Goal: Task Accomplishment & Management: Manage account settings

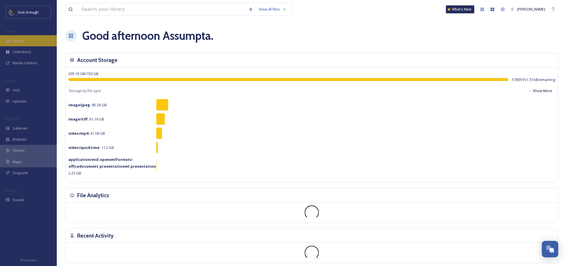
click at [24, 37] on div "Library" at bounding box center [28, 40] width 57 height 11
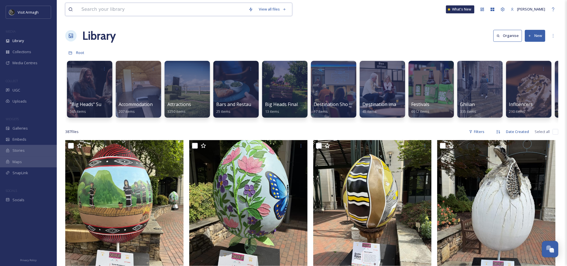
click at [94, 7] on input at bounding box center [162, 9] width 167 height 12
type input "on the hoof"
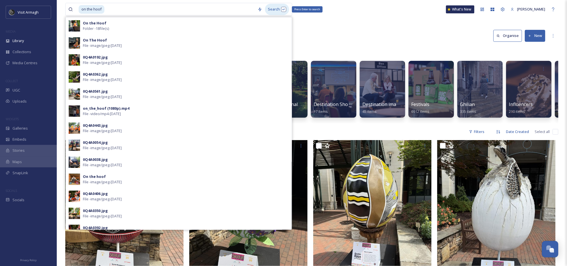
click at [273, 9] on div "Search Press Enter to search" at bounding box center [277, 9] width 24 height 11
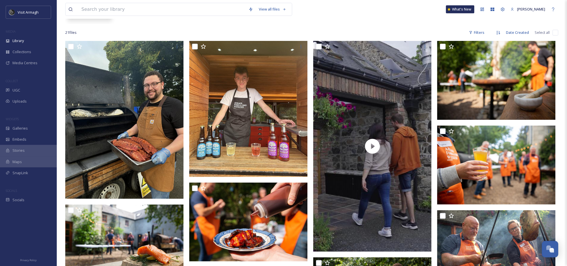
scroll to position [126, 0]
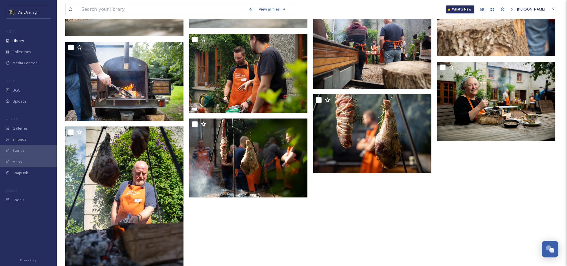
scroll to position [489, 0]
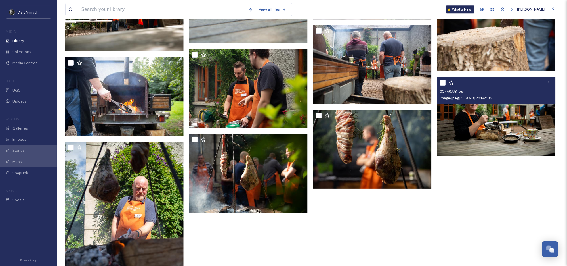
click at [443, 81] on input "checkbox" at bounding box center [443, 83] width 6 height 6
checkbox input "true"
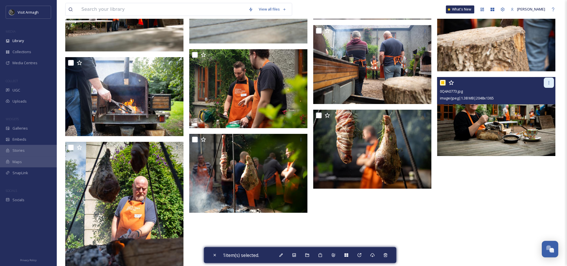
click at [553, 81] on div at bounding box center [549, 83] width 10 height 10
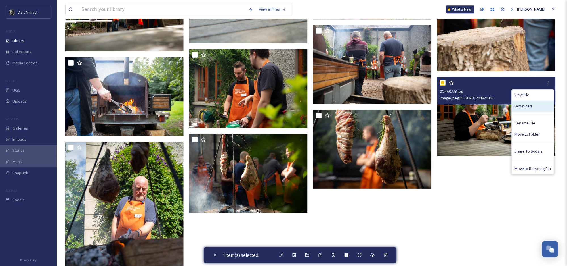
click at [532, 107] on span "Download" at bounding box center [523, 105] width 17 height 5
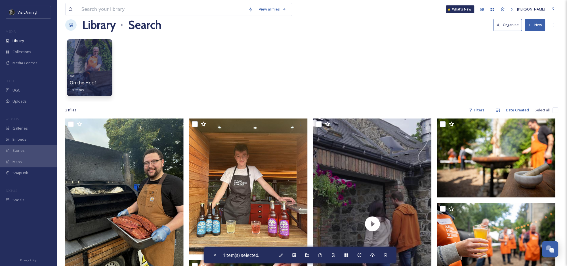
scroll to position [0, 0]
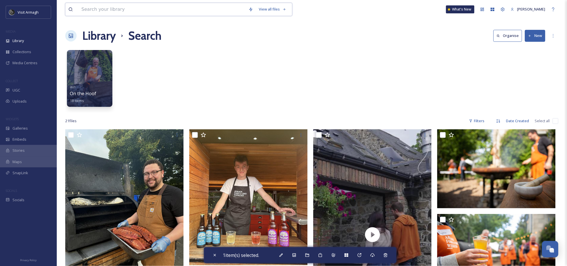
click at [125, 9] on input at bounding box center [162, 9] width 167 height 12
type input "fiona"
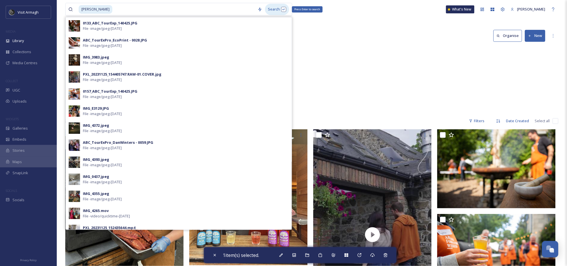
click at [270, 7] on div "Search Press Enter to search" at bounding box center [277, 9] width 24 height 11
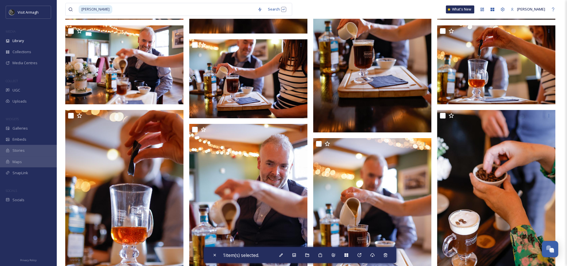
scroll to position [495, 0]
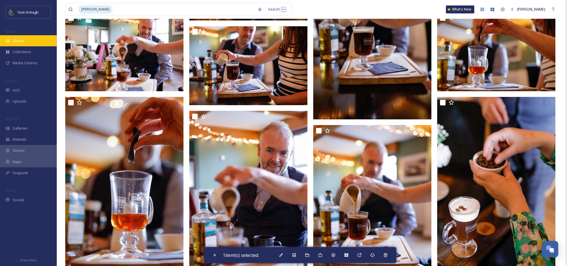
click at [14, 39] on span "Library" at bounding box center [17, 40] width 11 height 5
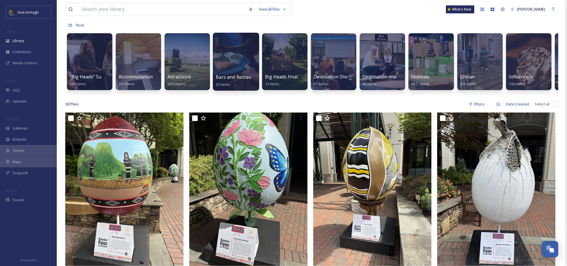
scroll to position [44, 0]
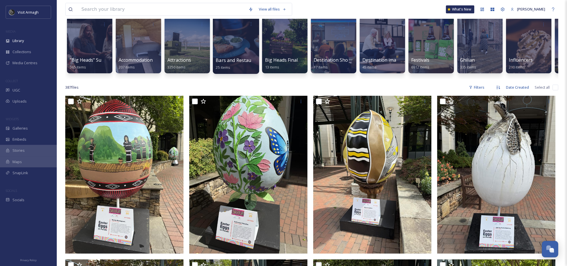
click at [233, 70] on div "Bars and Restaurants 25 items" at bounding box center [236, 64] width 41 height 14
click at [232, 53] on div at bounding box center [236, 45] width 46 height 58
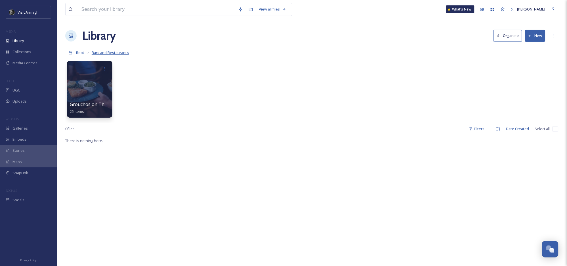
click at [103, 52] on span "Bars and Restaurants" at bounding box center [110, 52] width 37 height 5
click at [28, 40] on div "Library" at bounding box center [28, 40] width 57 height 11
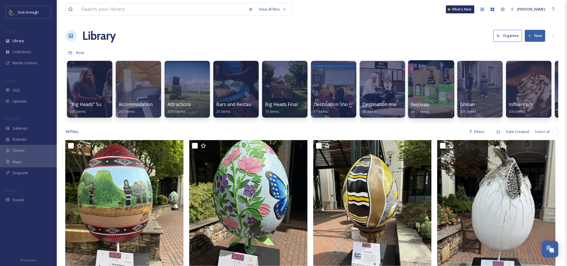
click at [428, 82] on div at bounding box center [431, 89] width 46 height 58
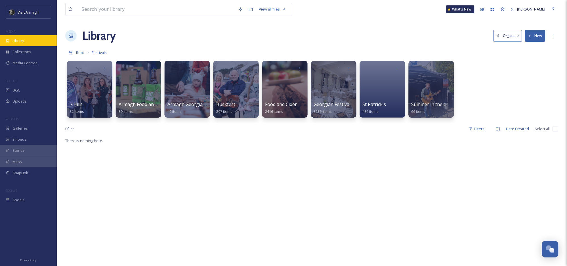
click at [16, 38] on span "Library" at bounding box center [17, 40] width 11 height 5
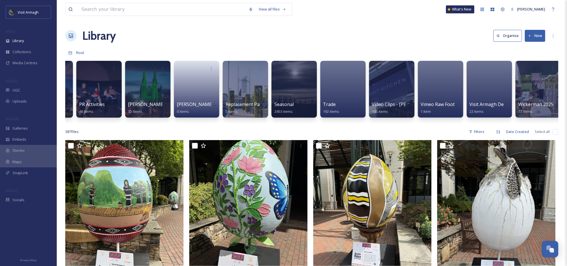
scroll to position [0, 532]
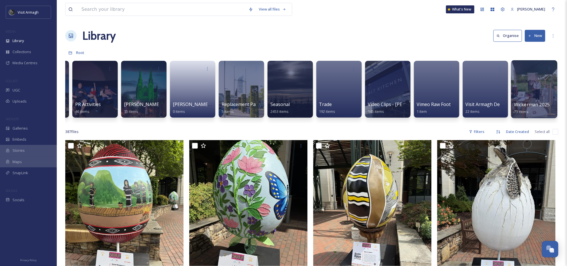
click at [532, 83] on div at bounding box center [534, 89] width 46 height 58
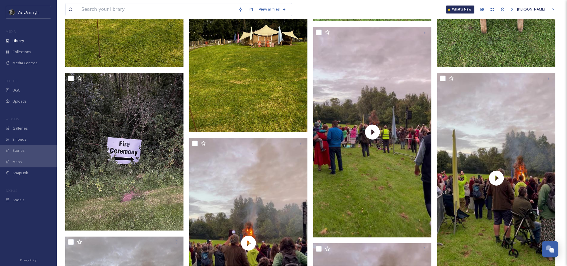
scroll to position [2185, 0]
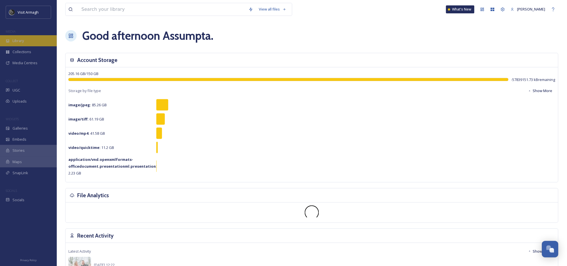
click at [24, 41] on span "Library" at bounding box center [17, 40] width 11 height 5
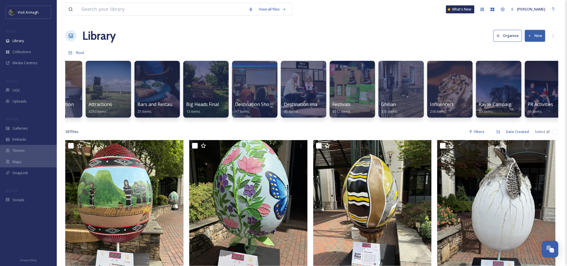
scroll to position [0, 110]
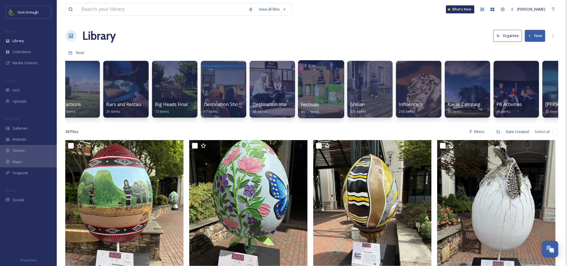
click at [302, 77] on div at bounding box center [321, 89] width 46 height 58
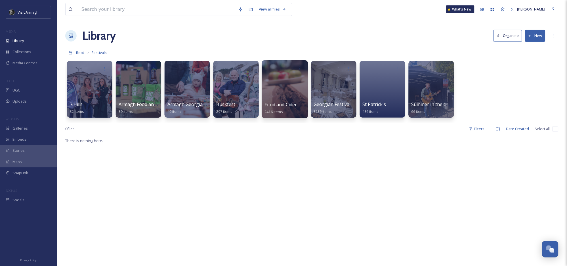
click at [275, 86] on div at bounding box center [285, 89] width 46 height 58
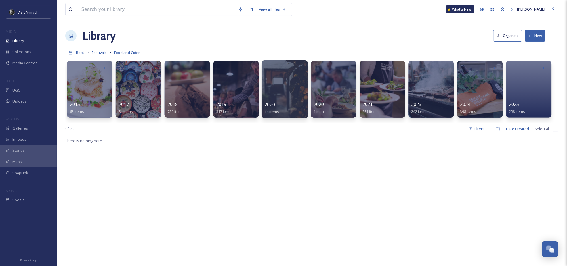
click at [277, 87] on div at bounding box center [285, 89] width 46 height 58
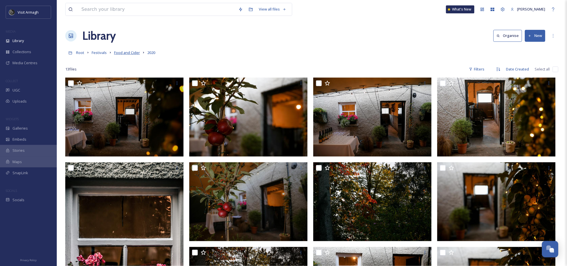
click at [120, 51] on span "Food and Cider" at bounding box center [127, 52] width 26 height 5
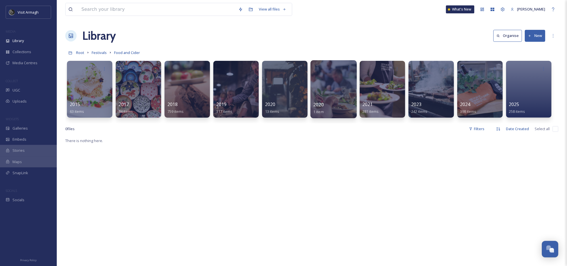
click at [330, 79] on div at bounding box center [334, 89] width 46 height 58
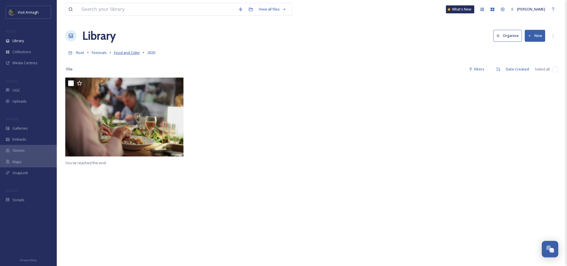
click at [115, 52] on span "Food and Cider" at bounding box center [127, 52] width 26 height 5
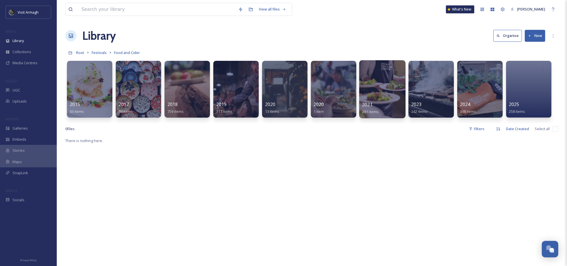
click at [377, 86] on div at bounding box center [382, 89] width 46 height 58
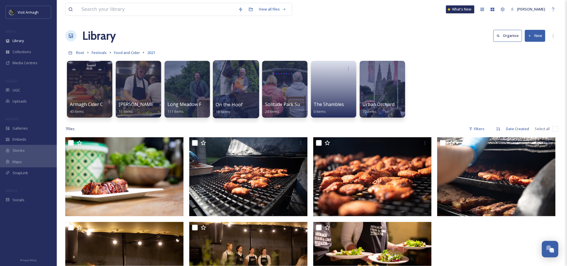
click at [226, 79] on div at bounding box center [236, 89] width 46 height 58
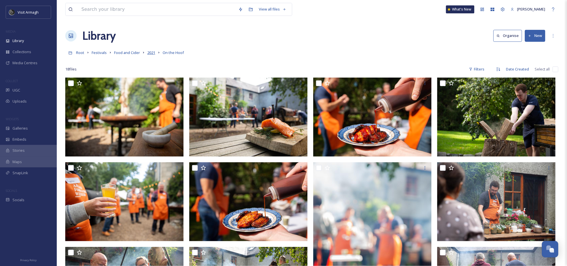
click at [153, 55] on span "2021" at bounding box center [151, 52] width 8 height 5
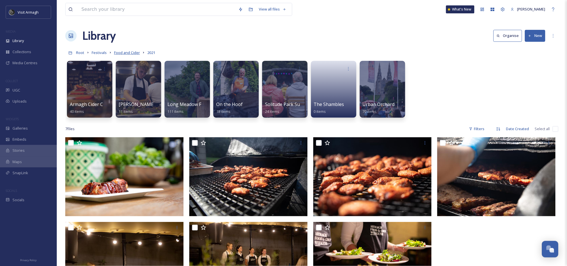
click at [120, 51] on span "Food and Cider" at bounding box center [127, 52] width 26 height 5
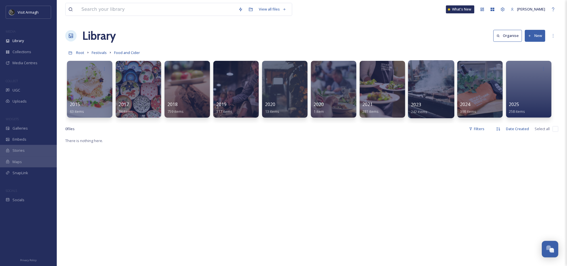
click at [430, 86] on div at bounding box center [431, 89] width 46 height 58
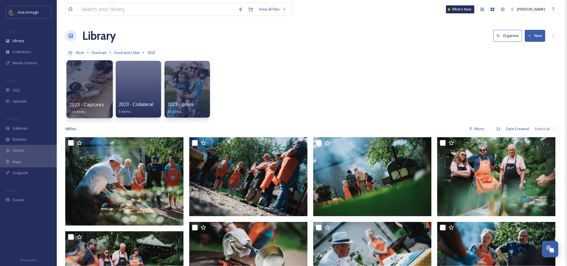
click at [80, 89] on div at bounding box center [89, 89] width 46 height 58
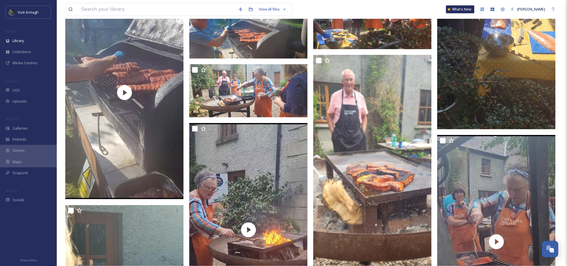
scroll to position [1262, 0]
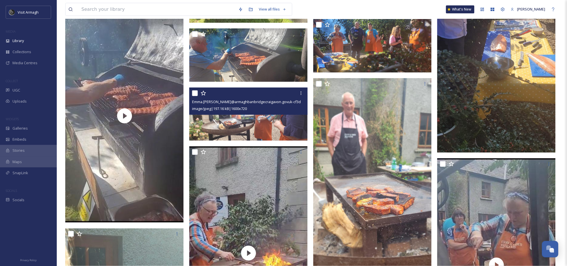
click at [266, 112] on div "Emma.[PERSON_NAME]@armaghbanbridgecraigavon.govuk-cf3d1ec6-cd3e-42da-9196-f2f07…" at bounding box center [248, 100] width 118 height 27
click at [267, 124] on img at bounding box center [248, 113] width 118 height 53
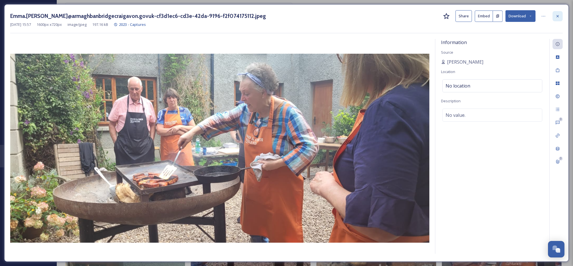
click at [559, 16] on icon at bounding box center [558, 16] width 5 height 5
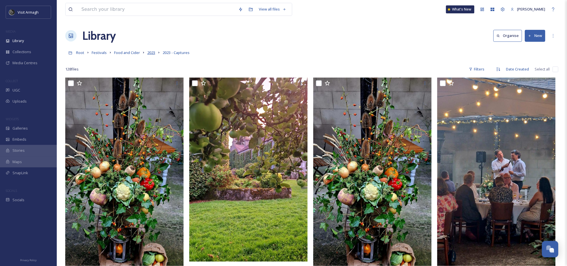
click at [151, 54] on span "2023" at bounding box center [151, 52] width 8 height 5
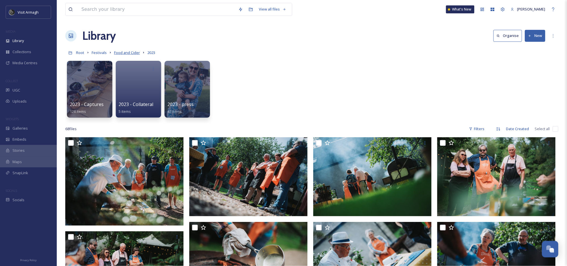
click at [125, 52] on span "Food and Cider" at bounding box center [127, 52] width 26 height 5
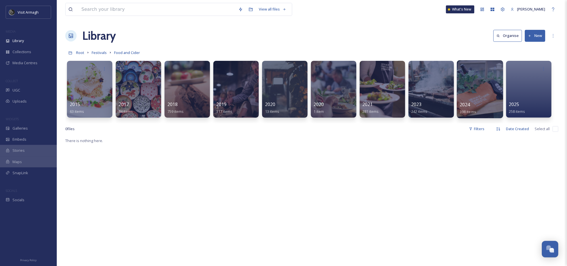
click at [485, 74] on div at bounding box center [480, 89] width 46 height 58
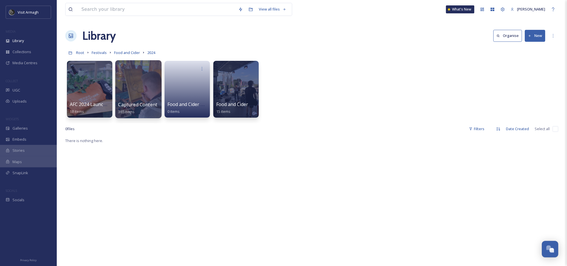
click at [124, 84] on div at bounding box center [138, 89] width 46 height 58
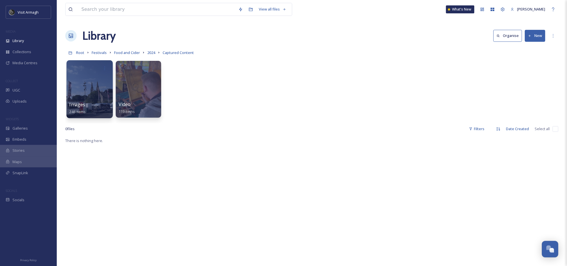
click at [84, 81] on div at bounding box center [89, 89] width 46 height 58
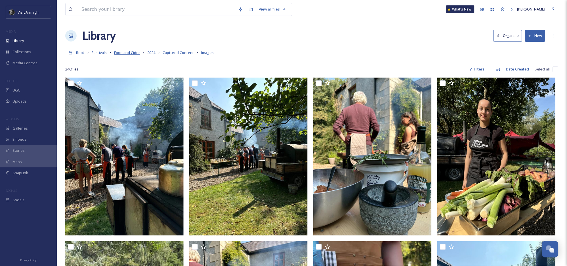
click at [125, 51] on span "Food and Cider" at bounding box center [127, 52] width 26 height 5
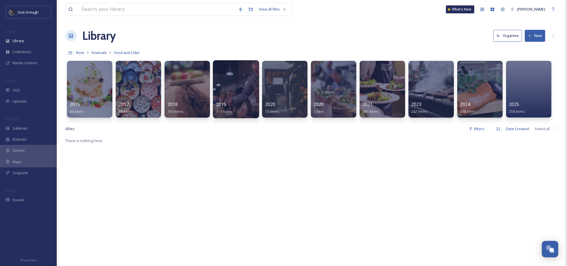
click at [223, 87] on div at bounding box center [236, 89] width 46 height 58
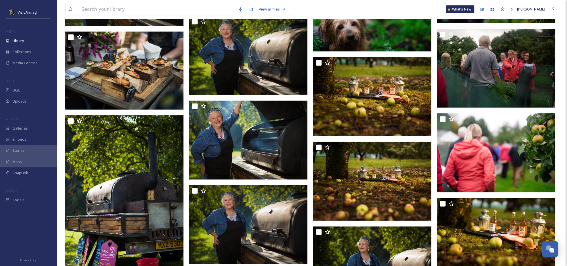
scroll to position [6116, 0]
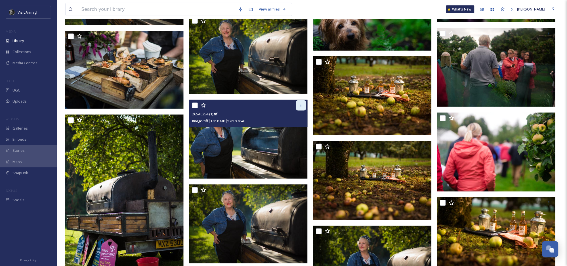
click at [302, 104] on icon at bounding box center [301, 105] width 1 height 3
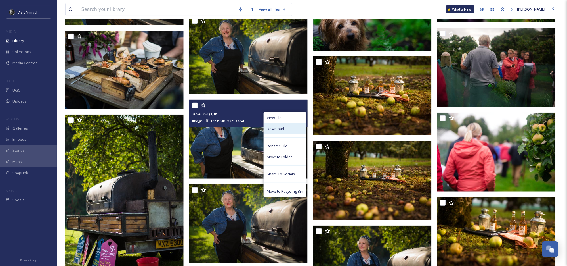
click at [287, 129] on div "Download" at bounding box center [285, 128] width 42 height 11
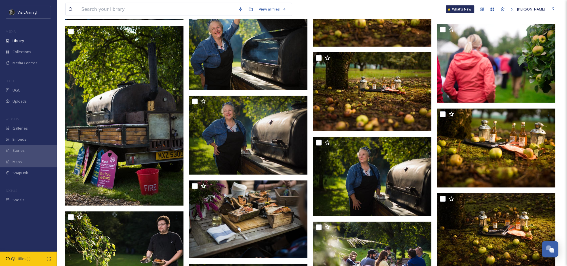
scroll to position [6222, 0]
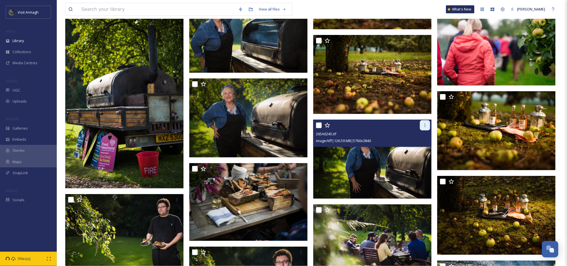
click at [427, 123] on icon at bounding box center [425, 125] width 5 height 5
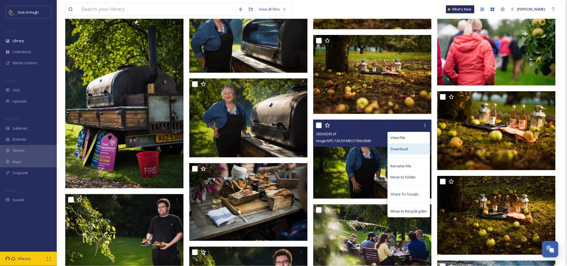
click at [414, 149] on div "Download" at bounding box center [409, 148] width 42 height 11
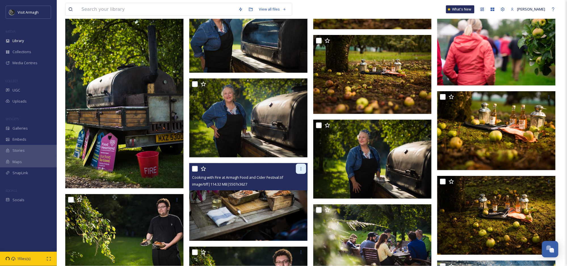
click at [297, 168] on div at bounding box center [301, 169] width 10 height 10
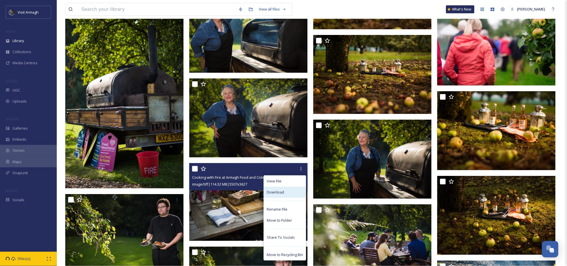
click at [272, 192] on span "Download" at bounding box center [275, 191] width 17 height 5
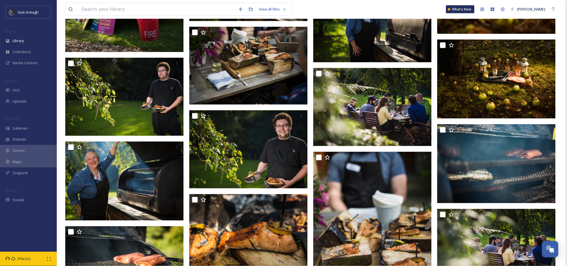
scroll to position [6373, 0]
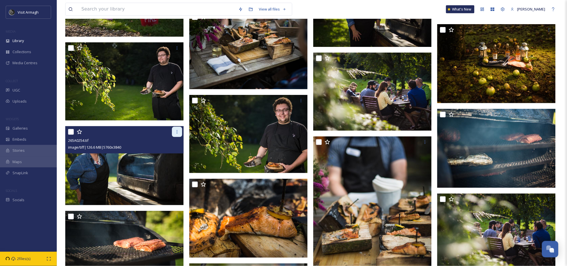
click at [177, 129] on div at bounding box center [177, 132] width 10 height 10
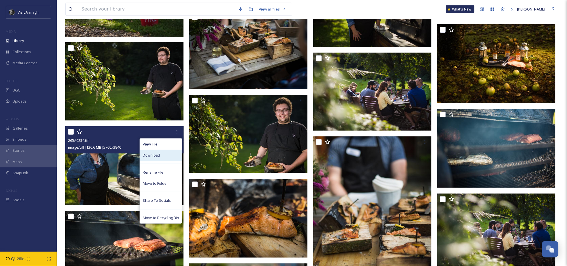
click at [151, 153] on span "Download" at bounding box center [151, 154] width 17 height 5
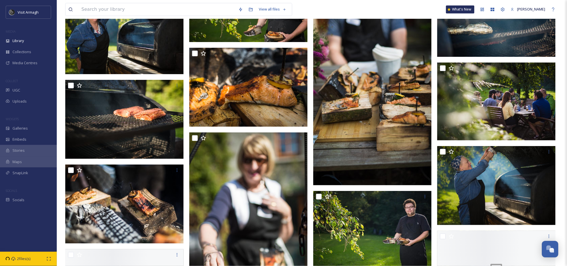
scroll to position [6565, 0]
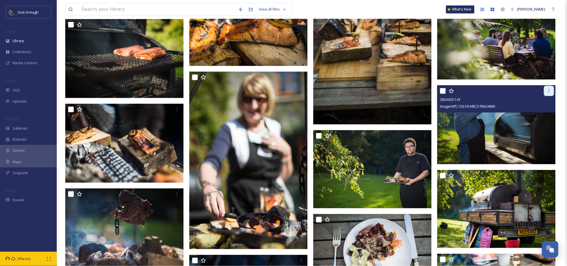
click at [550, 90] on icon at bounding box center [549, 91] width 5 height 5
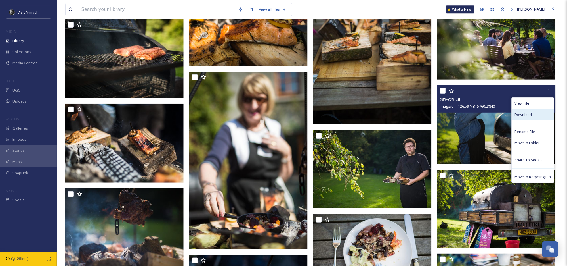
click at [528, 115] on span "Download" at bounding box center [523, 114] width 17 height 5
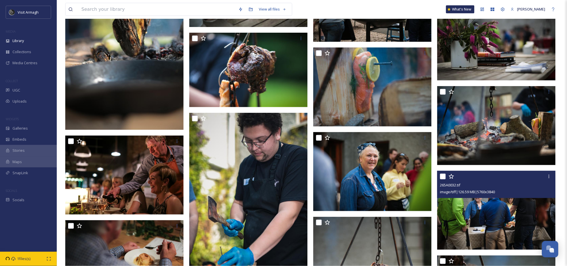
scroll to position [7421, 0]
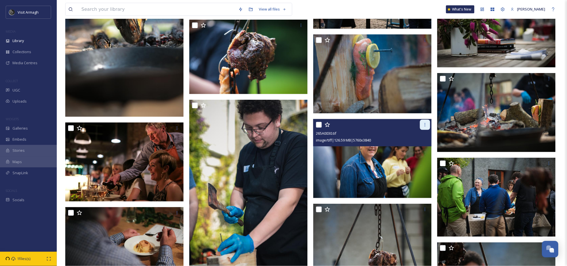
click at [425, 124] on icon at bounding box center [425, 124] width 1 height 3
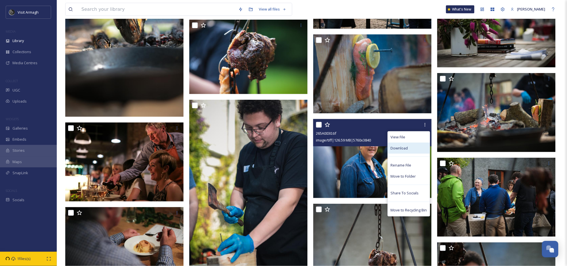
click at [406, 148] on span "Download" at bounding box center [399, 147] width 17 height 5
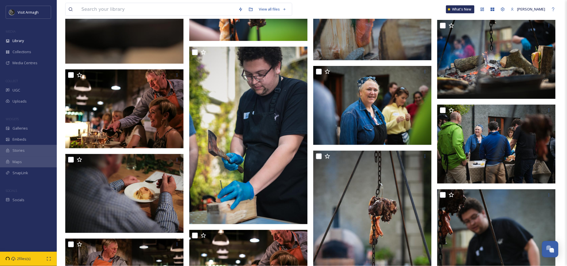
scroll to position [7489, 0]
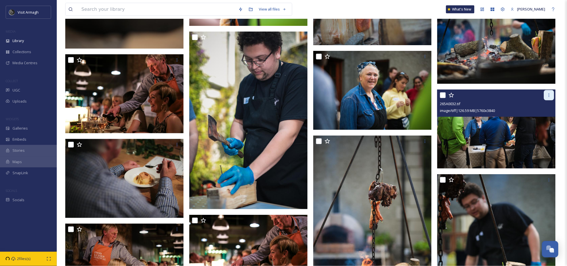
click at [548, 91] on div at bounding box center [549, 95] width 10 height 10
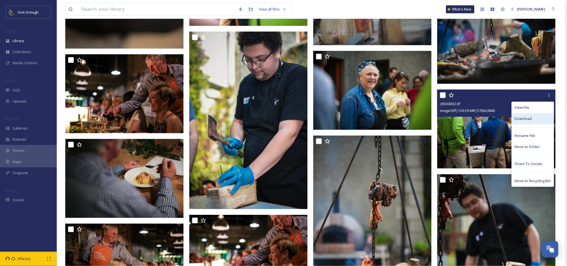
click at [518, 116] on span "Download" at bounding box center [523, 118] width 17 height 5
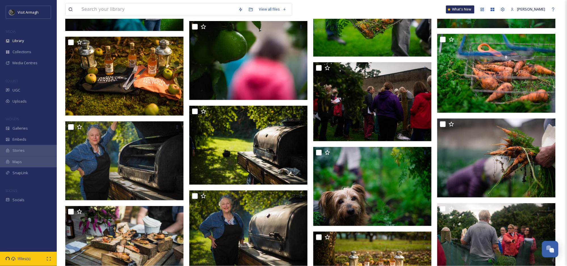
scroll to position [5961, 0]
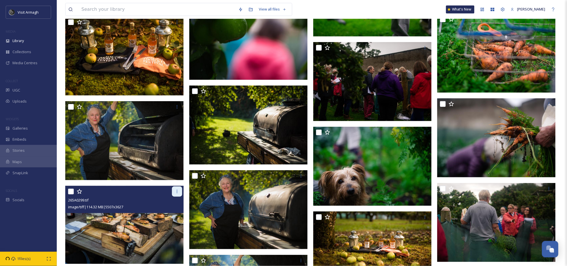
click at [176, 192] on icon at bounding box center [177, 191] width 5 height 5
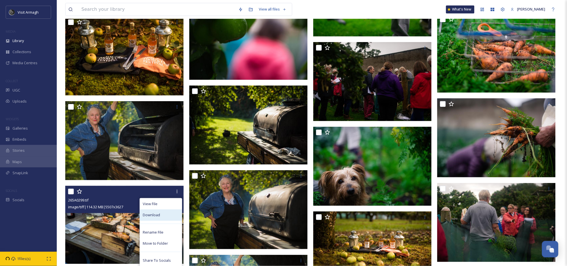
click at [161, 214] on div "Download" at bounding box center [161, 214] width 42 height 11
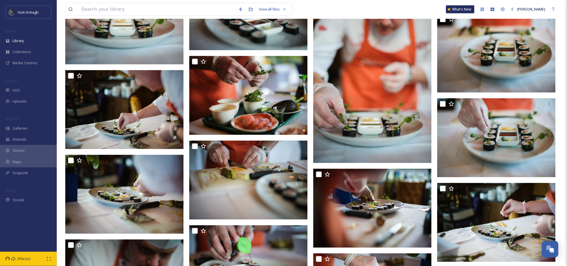
scroll to position [0, 0]
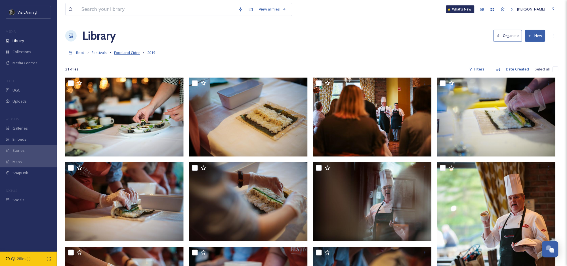
click at [115, 52] on span "Food and Cider" at bounding box center [127, 52] width 26 height 5
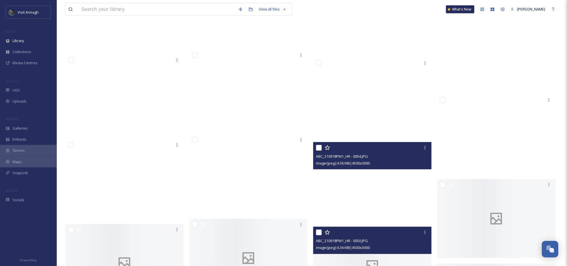
scroll to position [11042, 0]
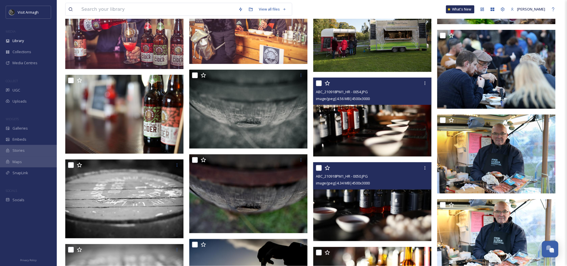
click at [336, 226] on img at bounding box center [372, 201] width 118 height 79
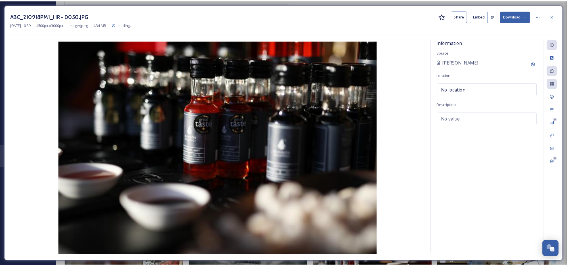
scroll to position [11212, 0]
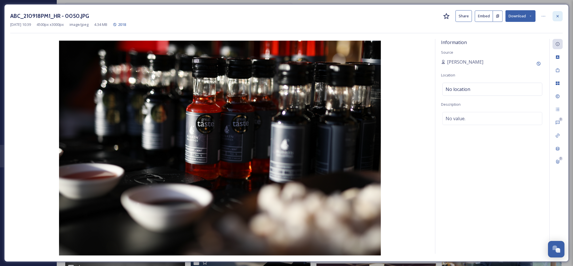
click at [557, 14] on icon at bounding box center [558, 16] width 5 height 5
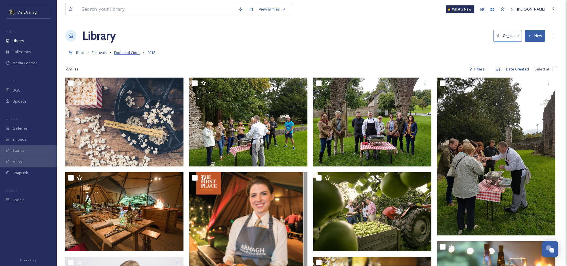
click at [125, 53] on span "Food and Cider" at bounding box center [127, 52] width 26 height 5
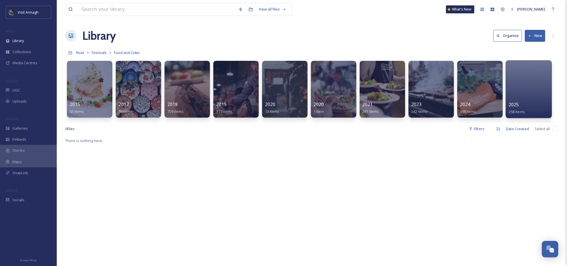
click at [514, 100] on div at bounding box center [529, 89] width 46 height 58
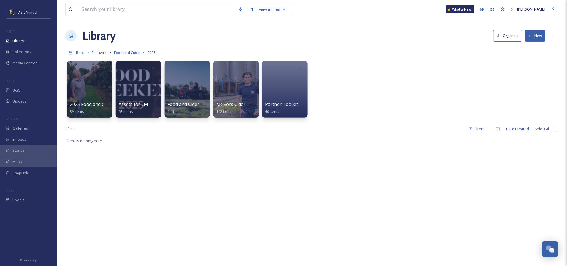
click at [542, 34] on button "New" at bounding box center [535, 36] width 20 height 12
click at [534, 35] on button "New" at bounding box center [535, 36] width 20 height 12
click at [530, 71] on span "Folder" at bounding box center [529, 70] width 11 height 5
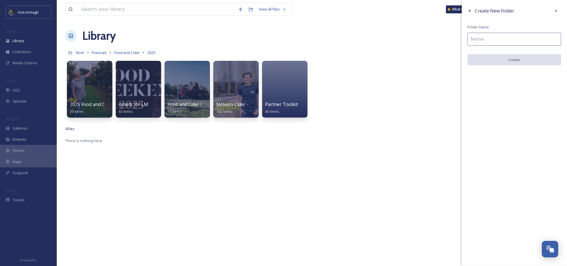
click at [508, 40] on input at bounding box center [515, 39] width 94 height 13
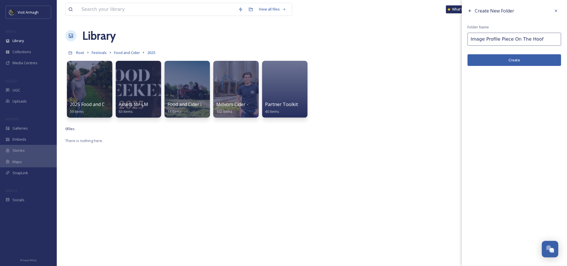
type input "Image Profile Piece On The Hoof"
click at [513, 61] on button "Create" at bounding box center [515, 60] width 94 height 12
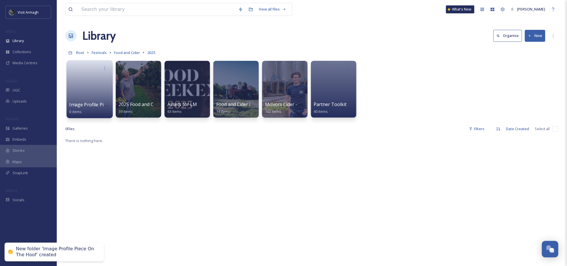
click at [85, 79] on link at bounding box center [90, 88] width 41 height 28
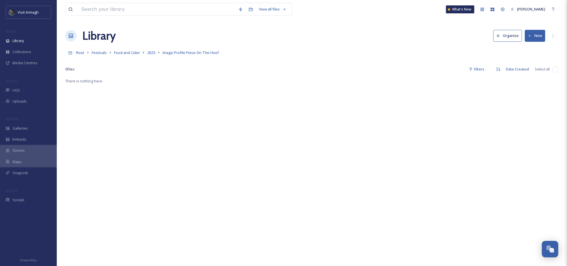
click at [535, 36] on button "New" at bounding box center [535, 36] width 20 height 12
click at [532, 47] on span "File Upload" at bounding box center [533, 48] width 19 height 5
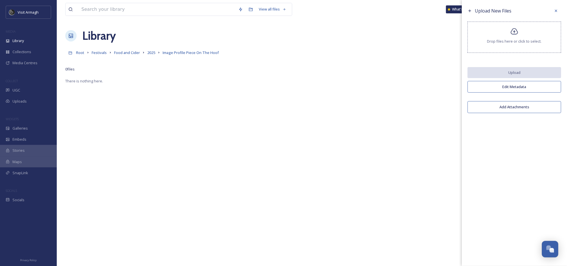
click at [519, 35] on icon at bounding box center [515, 32] width 8 height 8
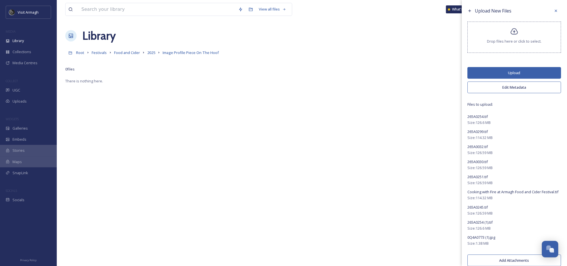
click at [515, 36] on div "Drop files here or click to select." at bounding box center [515, 37] width 94 height 31
click at [500, 70] on button "Upload" at bounding box center [515, 73] width 94 height 12
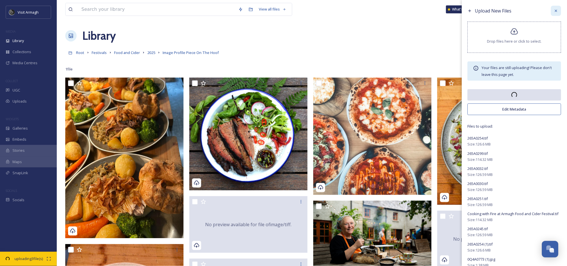
click at [554, 11] on icon at bounding box center [556, 11] width 5 height 5
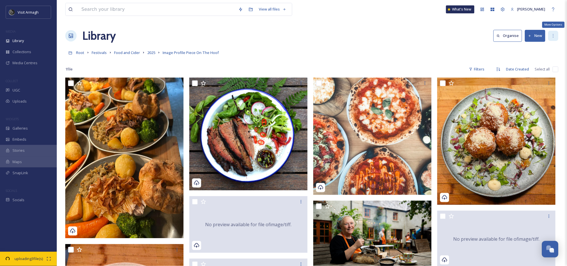
click at [553, 35] on icon at bounding box center [553, 36] width 5 height 5
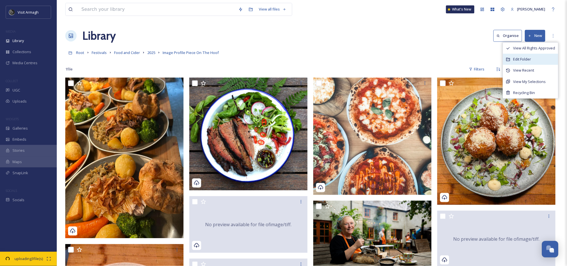
click at [527, 58] on span "Edit Folder" at bounding box center [523, 59] width 18 height 5
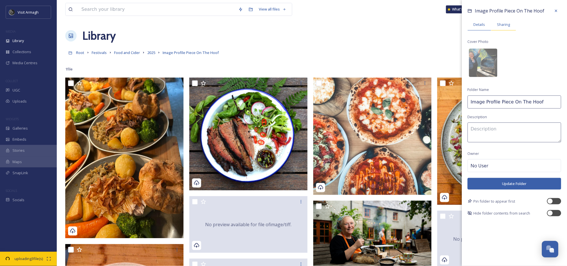
click at [506, 22] on span "Sharing" at bounding box center [503, 24] width 13 height 5
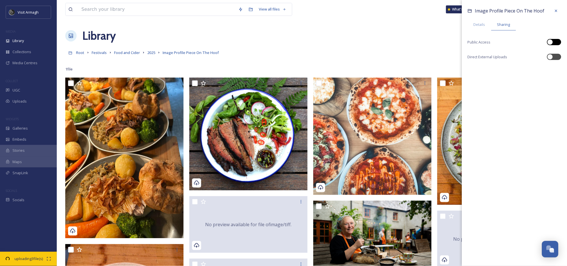
click at [554, 42] on div at bounding box center [554, 42] width 14 height 6
checkbox input "true"
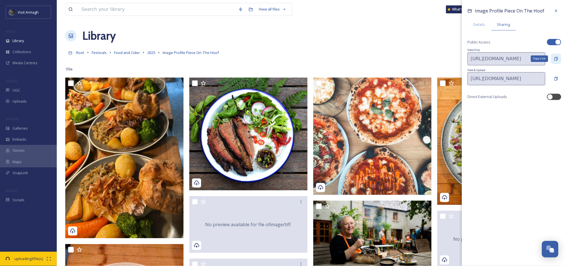
click at [556, 58] on icon at bounding box center [556, 59] width 5 height 5
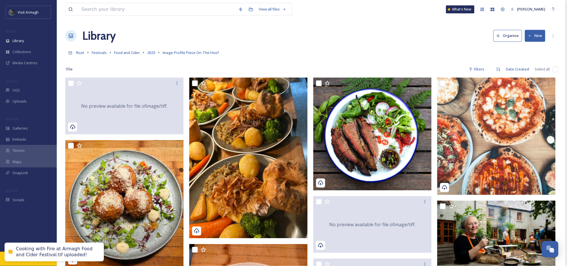
click at [380, 28] on div "Library Organise New" at bounding box center [311, 35] width 493 height 17
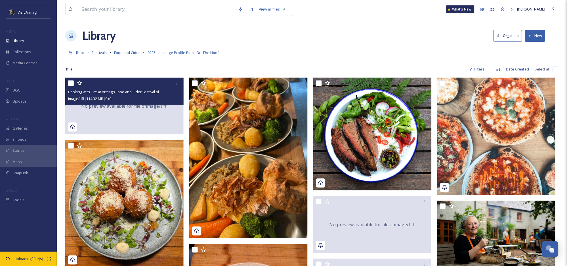
click at [137, 93] on span "Cooking with Fire at Armagh Food and Cider Festival.tif" at bounding box center [113, 91] width 91 height 5
click at [142, 113] on div "No preview available for file of image/tiff ." at bounding box center [124, 106] width 118 height 57
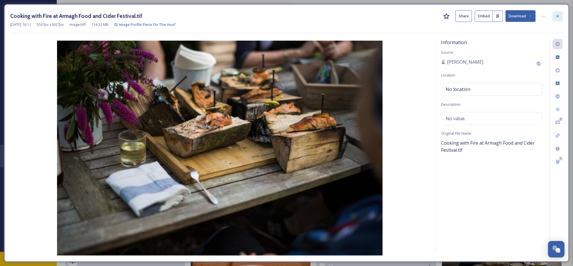
click at [559, 14] on icon at bounding box center [558, 16] width 5 height 5
